Goal: Contribute content

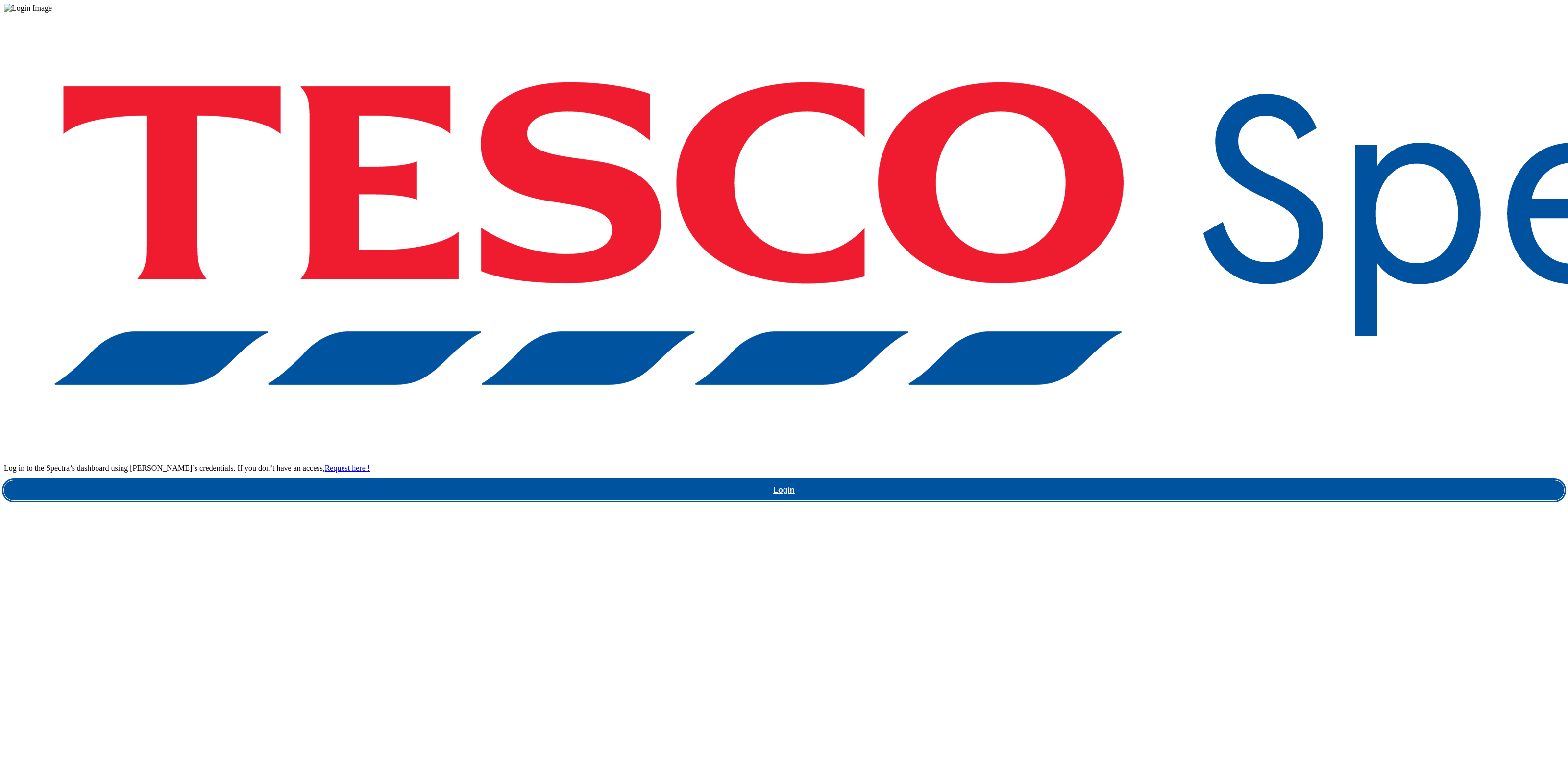
click at [1215, 481] on link "Login" at bounding box center [783, 490] width 1560 height 19
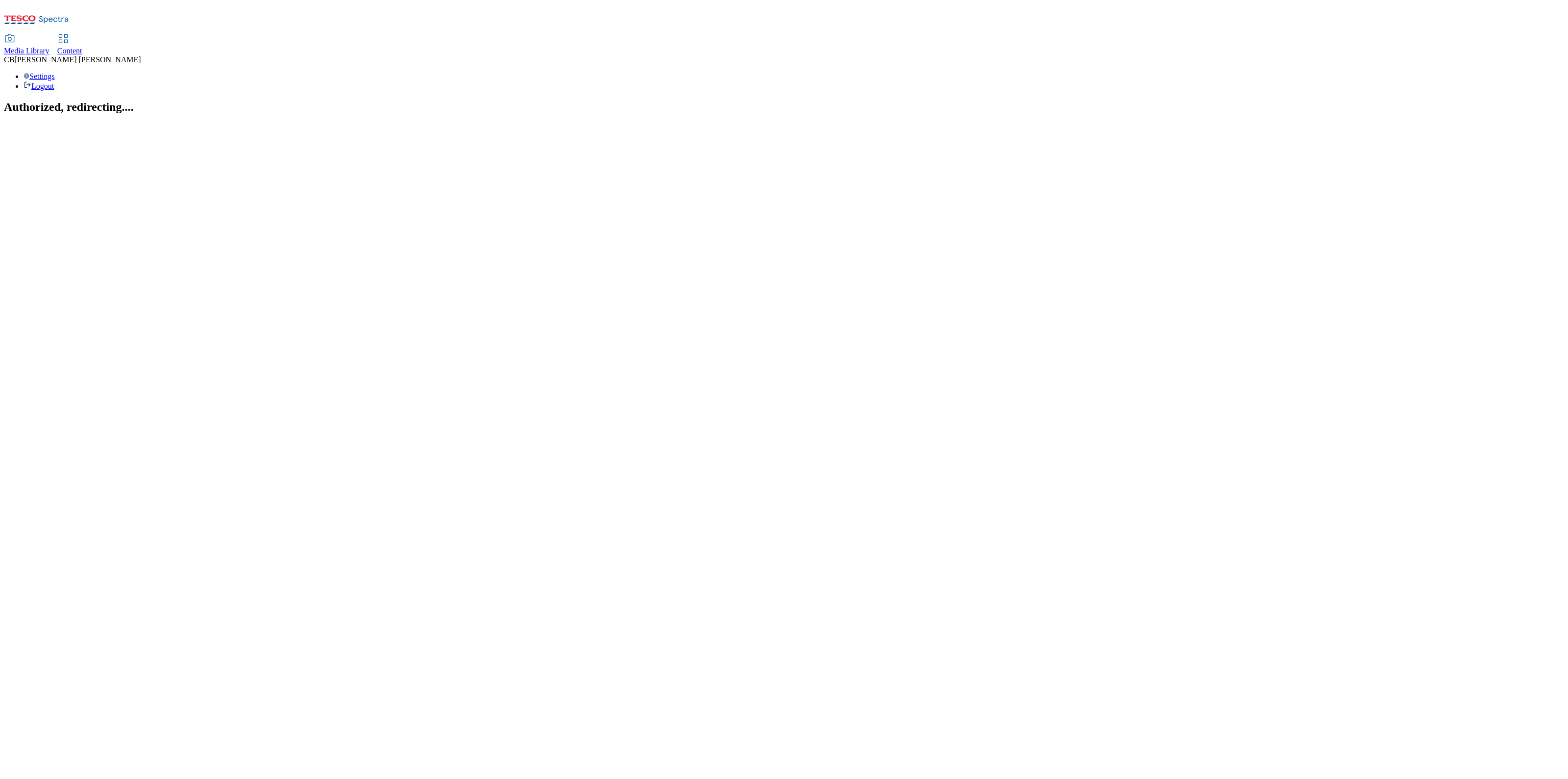
click at [49, 46] on div "Media Library" at bounding box center [26, 51] width 46 height 9
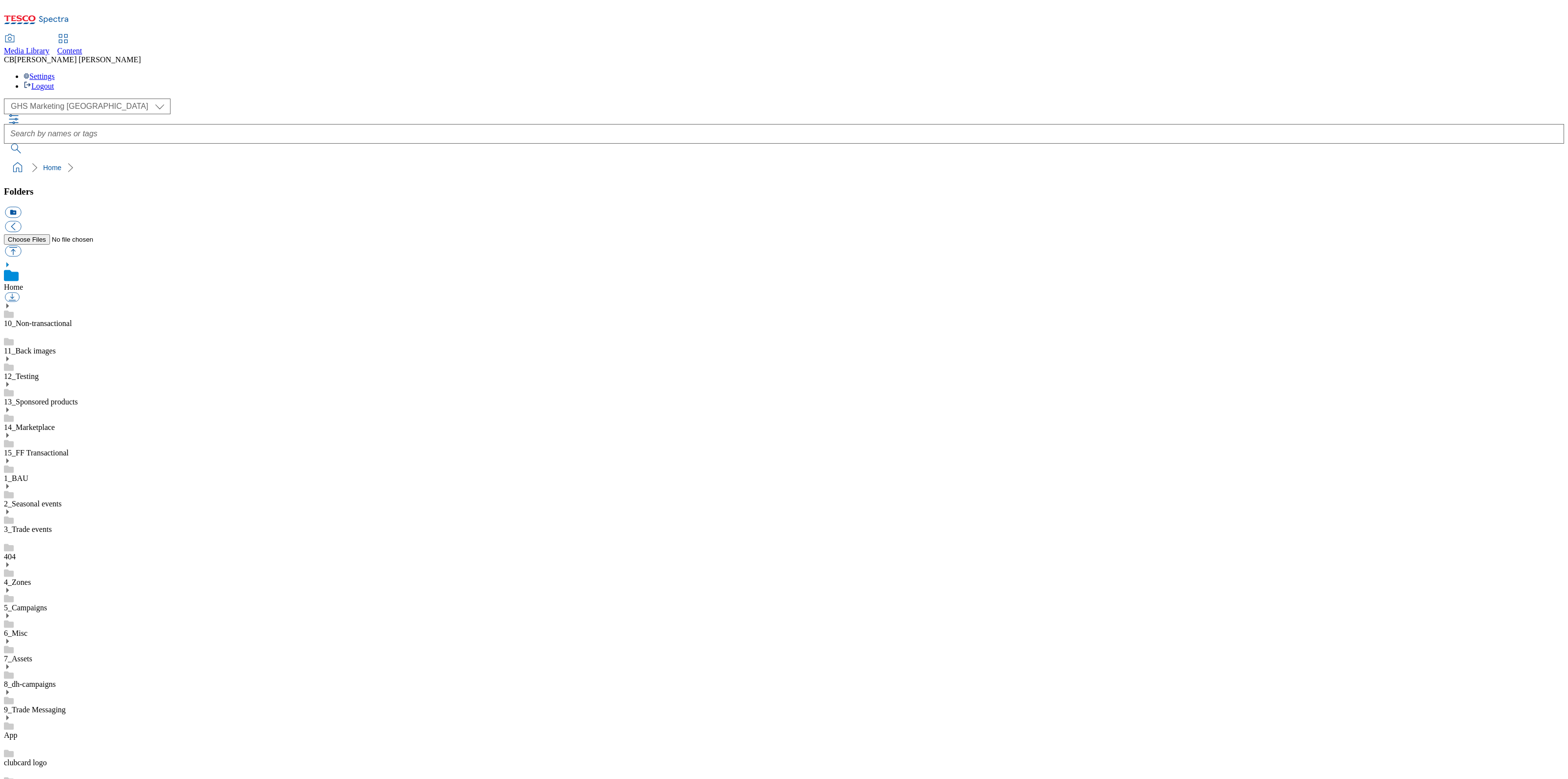
scroll to position [1, 0]
click at [11, 663] on icon at bounding box center [7, 666] width 7 height 7
click at [21, 245] on button "button" at bounding box center [13, 251] width 16 height 12
type input "C:\fakepath\1756217113708-ad541908_PG_Pampers_LegoBrand_2560x320_V1.jpg"
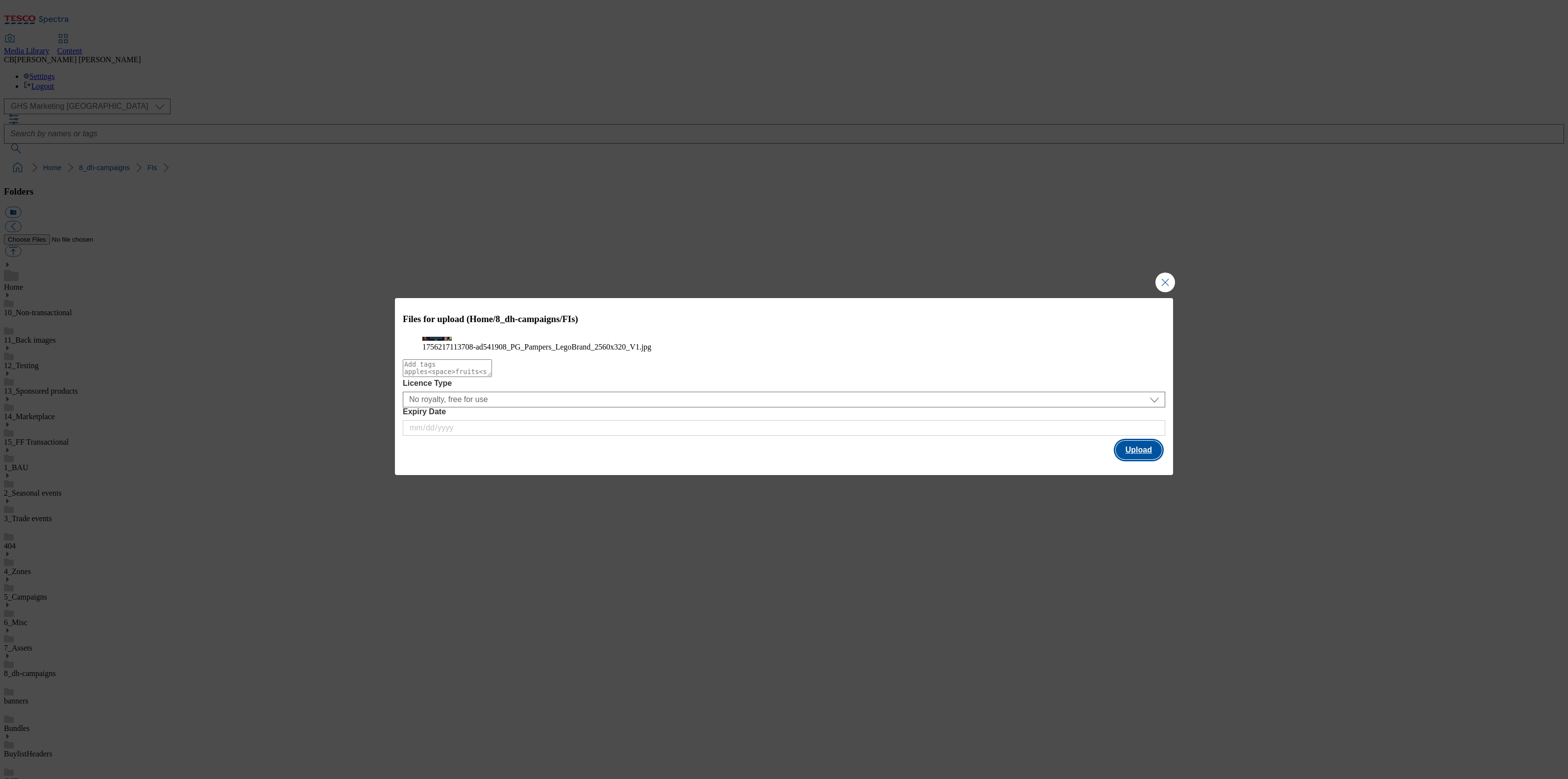
click at [1136, 459] on button "Upload" at bounding box center [1139, 450] width 46 height 19
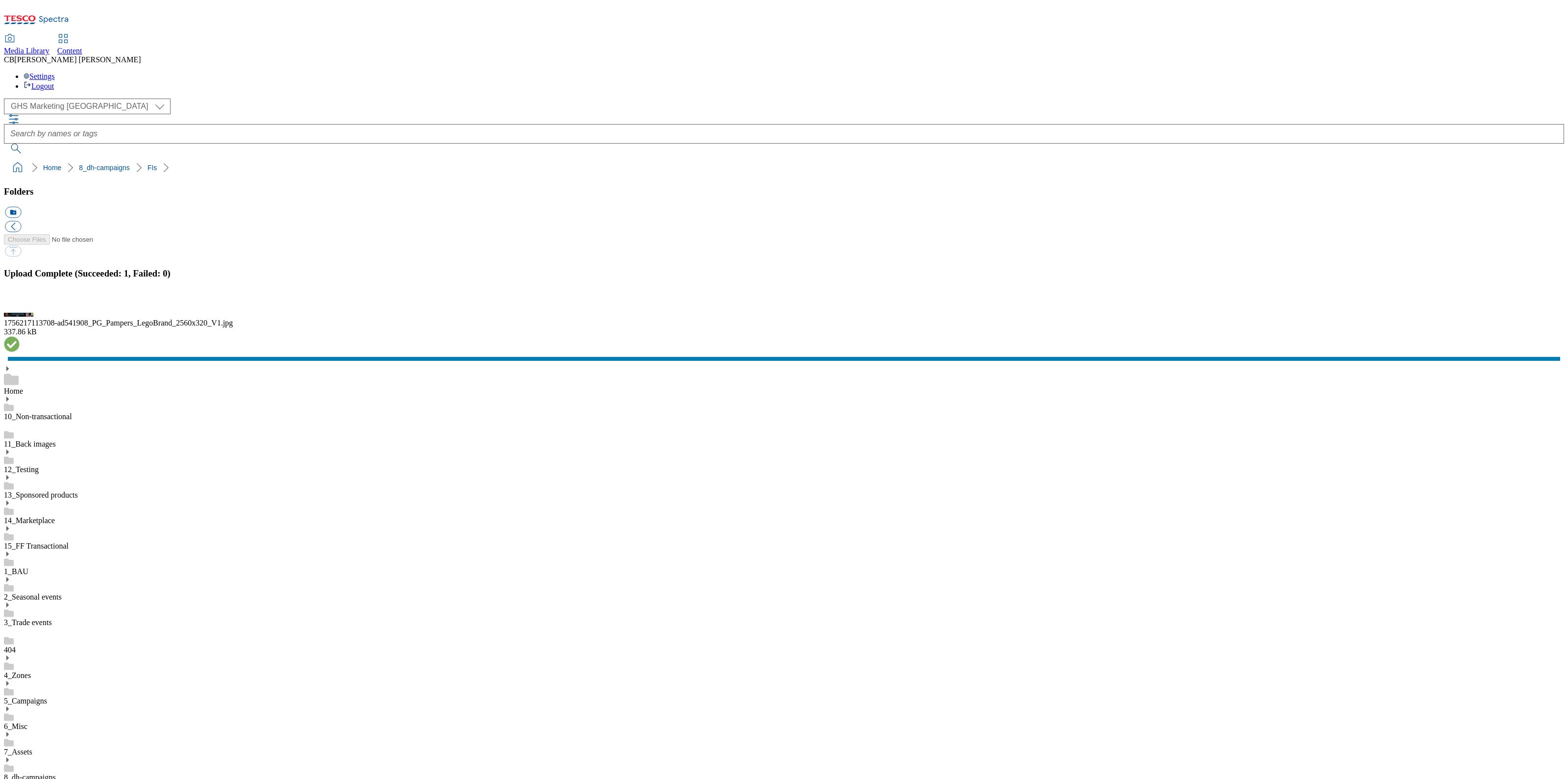
click at [376, 158] on ol "Home 8_dh-campaigns FIs" at bounding box center [786, 167] width 1554 height 19
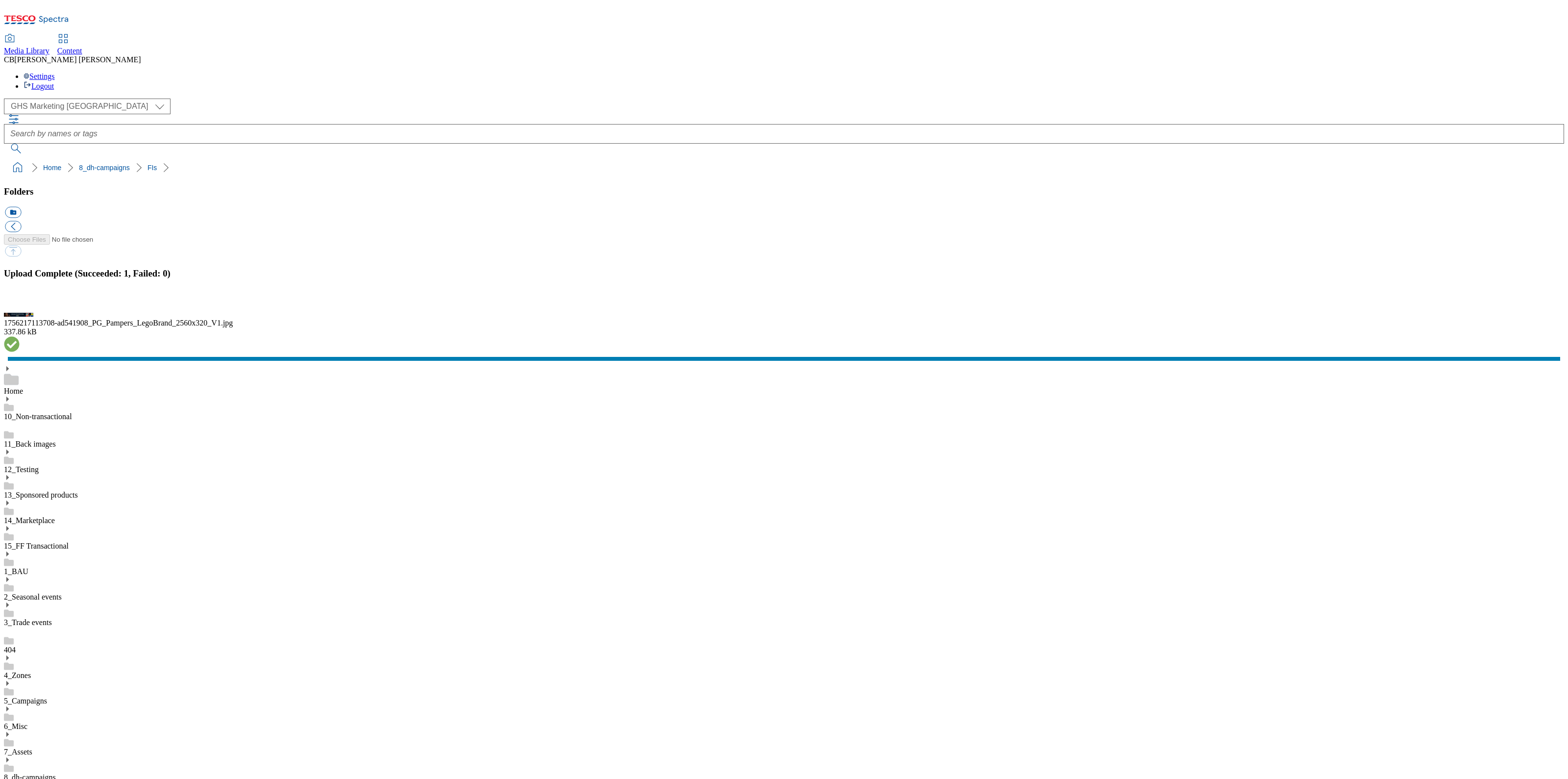
click at [366, 158] on ol "Home 8_dh-campaigns FIs" at bounding box center [786, 167] width 1554 height 19
click at [19, 309] on button "button" at bounding box center [12, 304] width 15 height 9
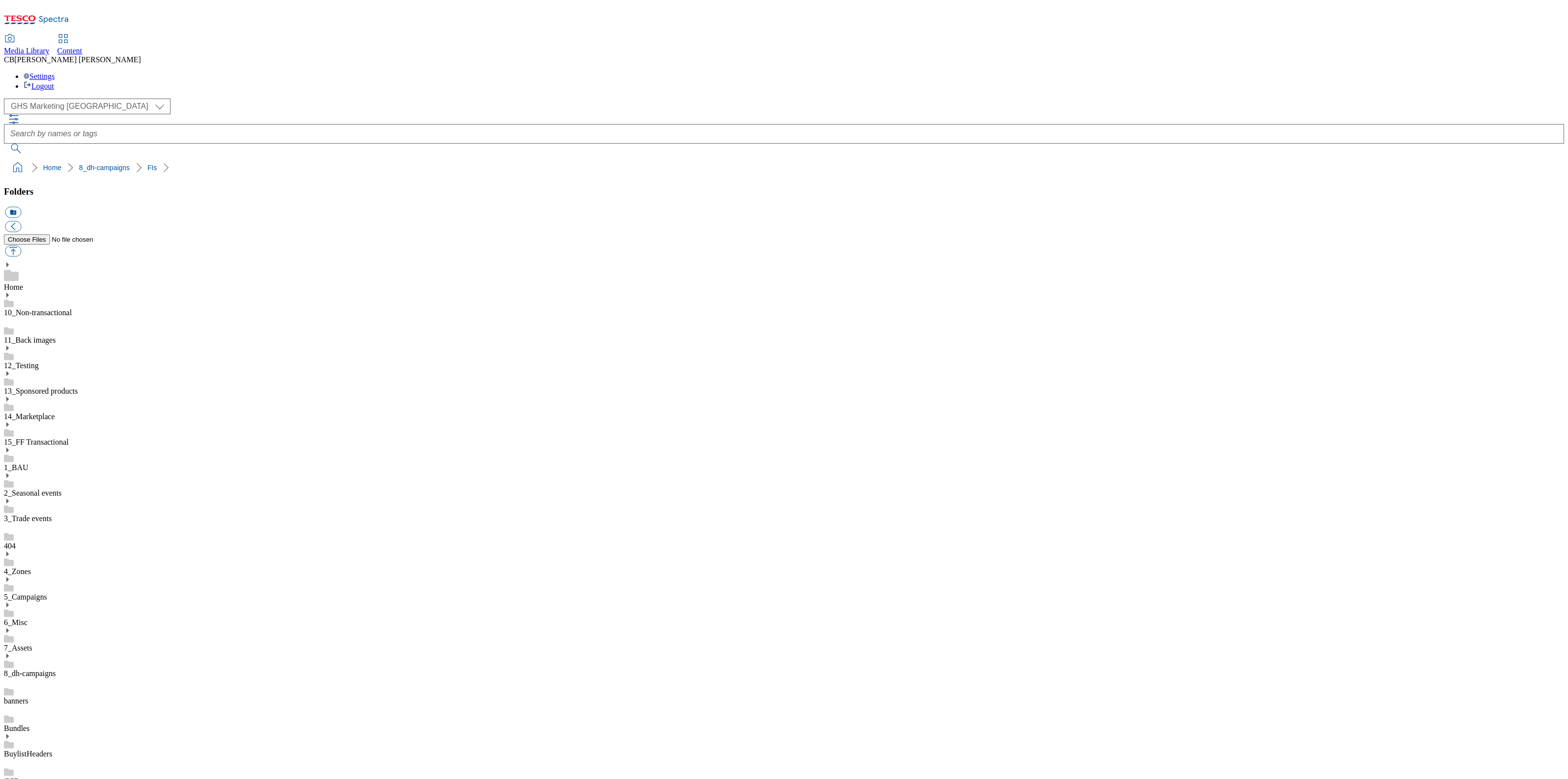
click at [21, 245] on button "button" at bounding box center [13, 251] width 16 height 12
type input "C:\fakepath\1757507280057-ad541498_The_Big_one_Ariel_Legobrand_2560X320_V1.jpg"
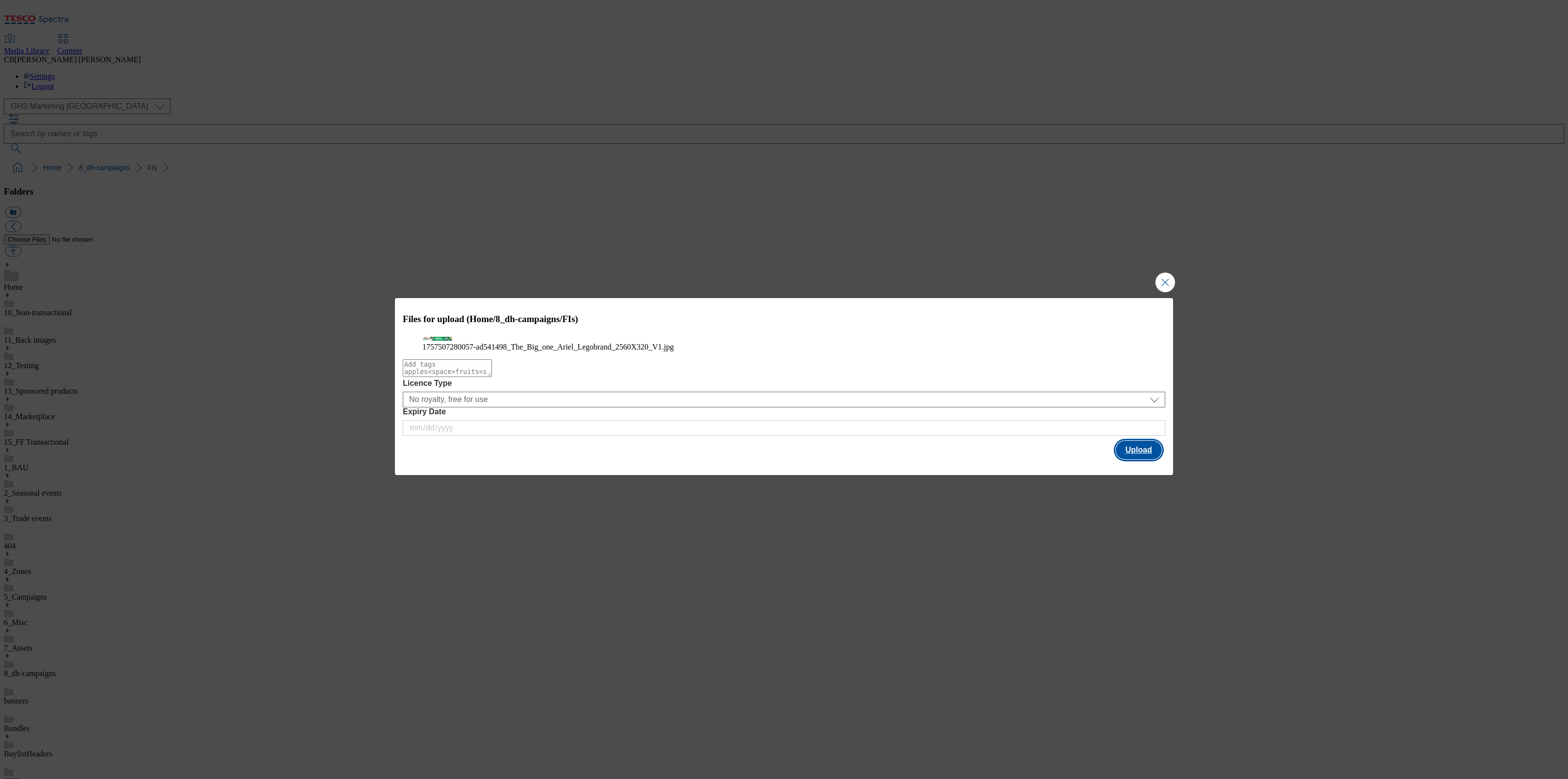
click at [1147, 459] on button "Upload" at bounding box center [1139, 450] width 46 height 19
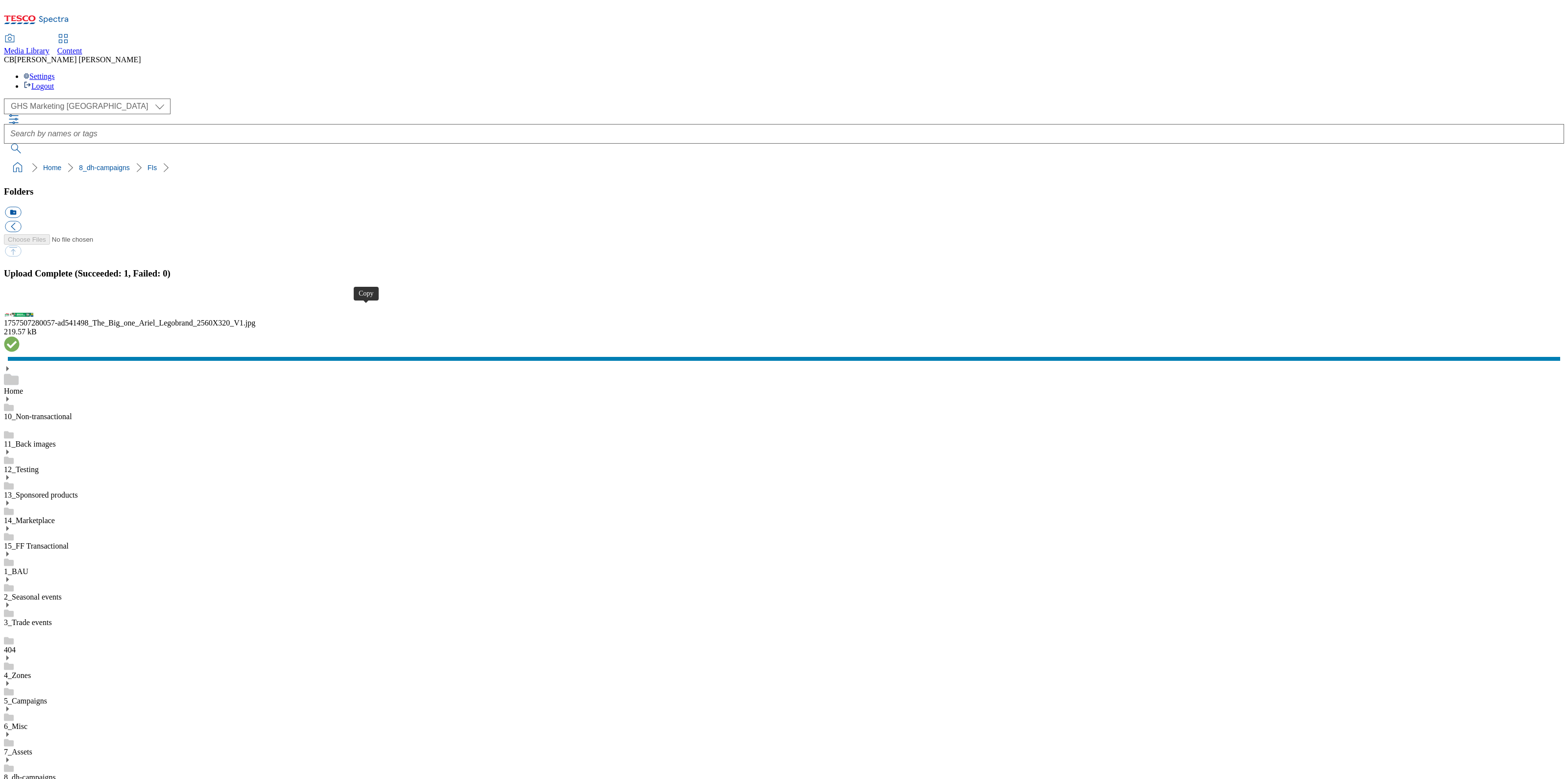
drag, startPoint x: 365, startPoint y: 309, endPoint x: 369, endPoint y: 288, distance: 21.4
